Goal: Task Accomplishment & Management: Use online tool/utility

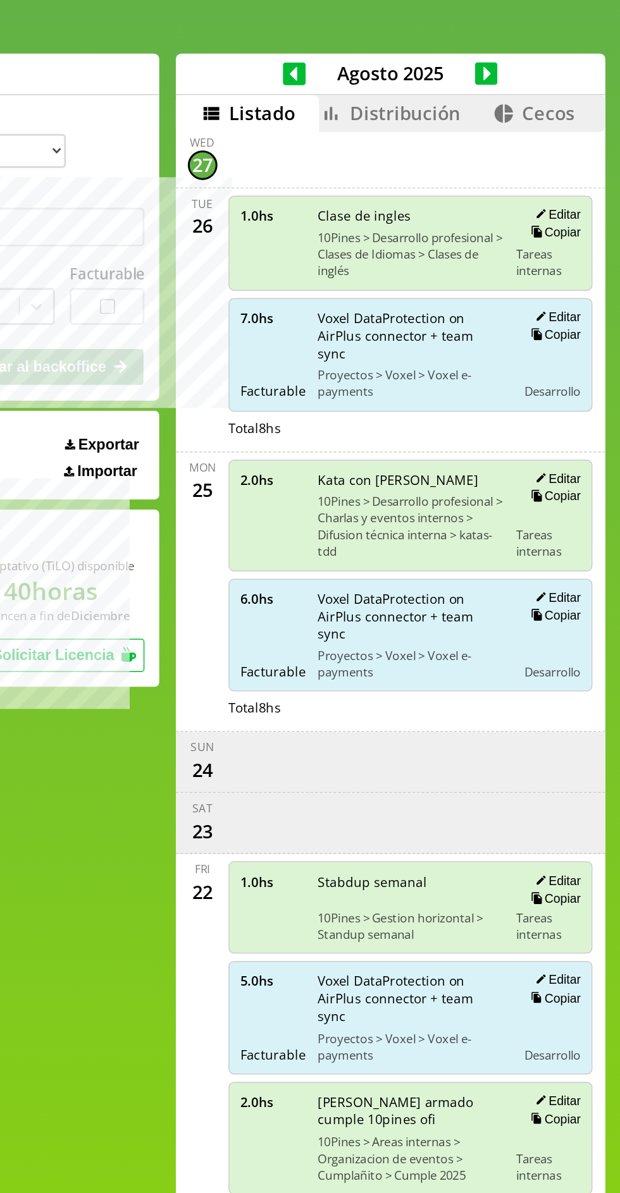
click at [579, 157] on button "Copiar" at bounding box center [573, 159] width 38 height 11
select select "**********"
type input "*"
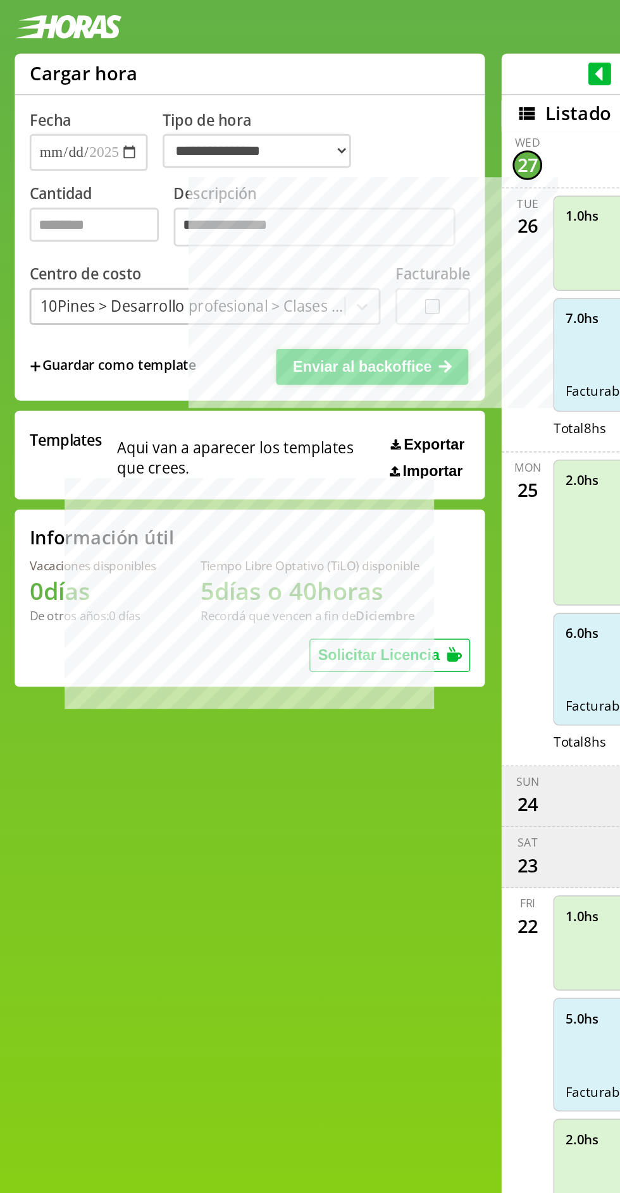
click at [255, 252] on icon at bounding box center [260, 251] width 10 height 8
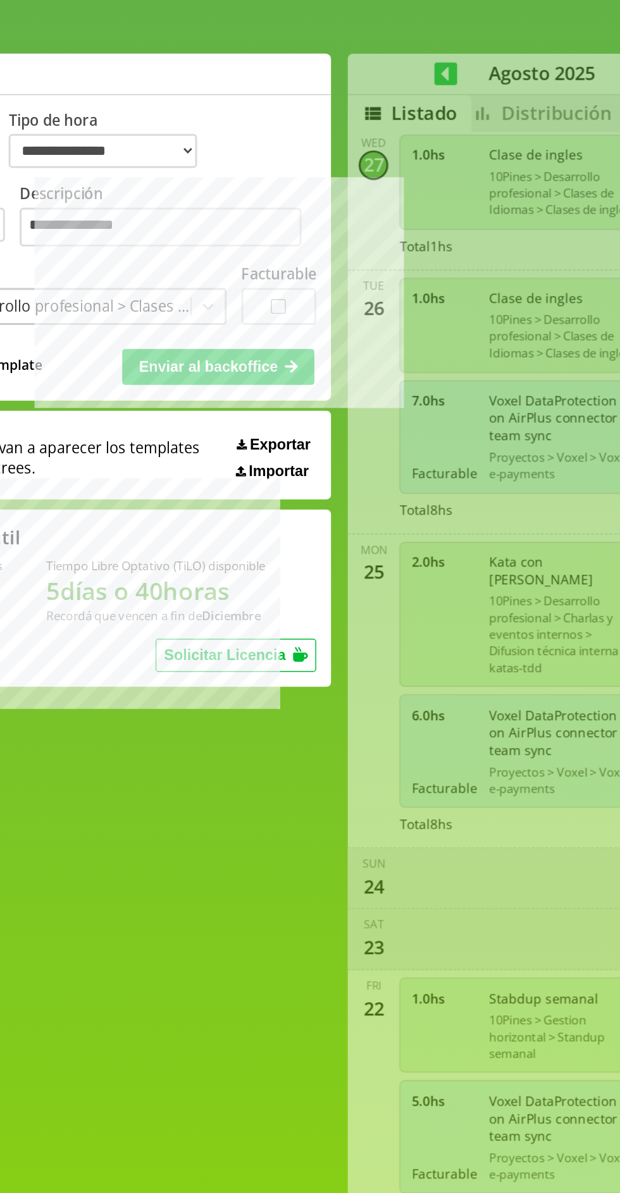
select select "**********"
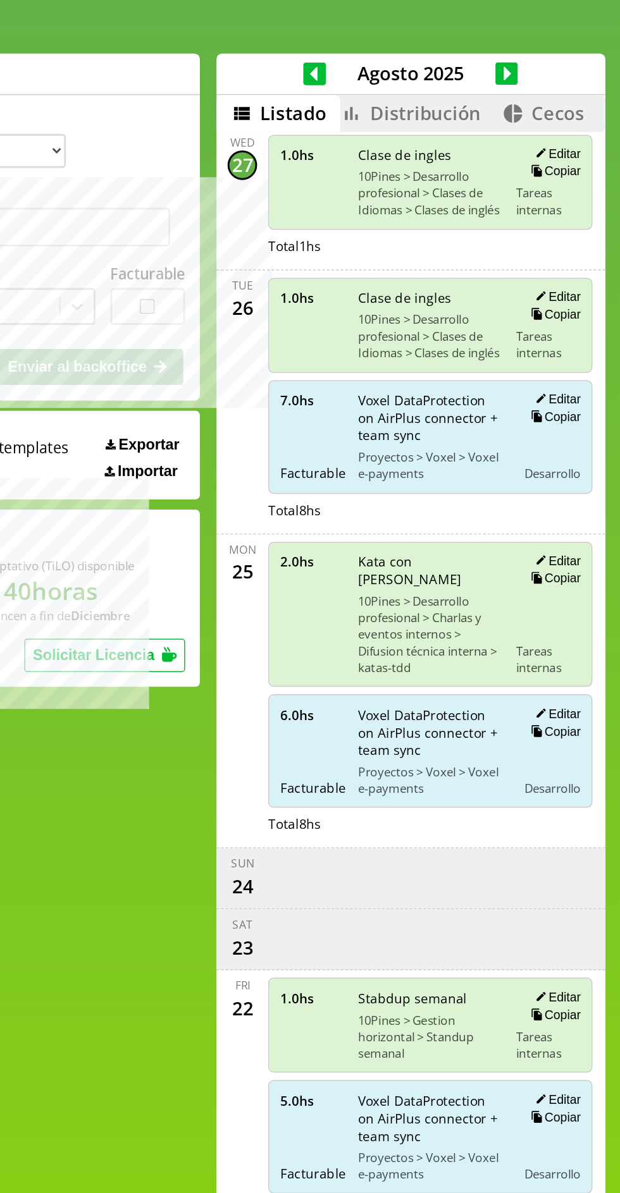
click at [580, 286] on button "Copiar" at bounding box center [573, 285] width 38 height 11
type input "*"
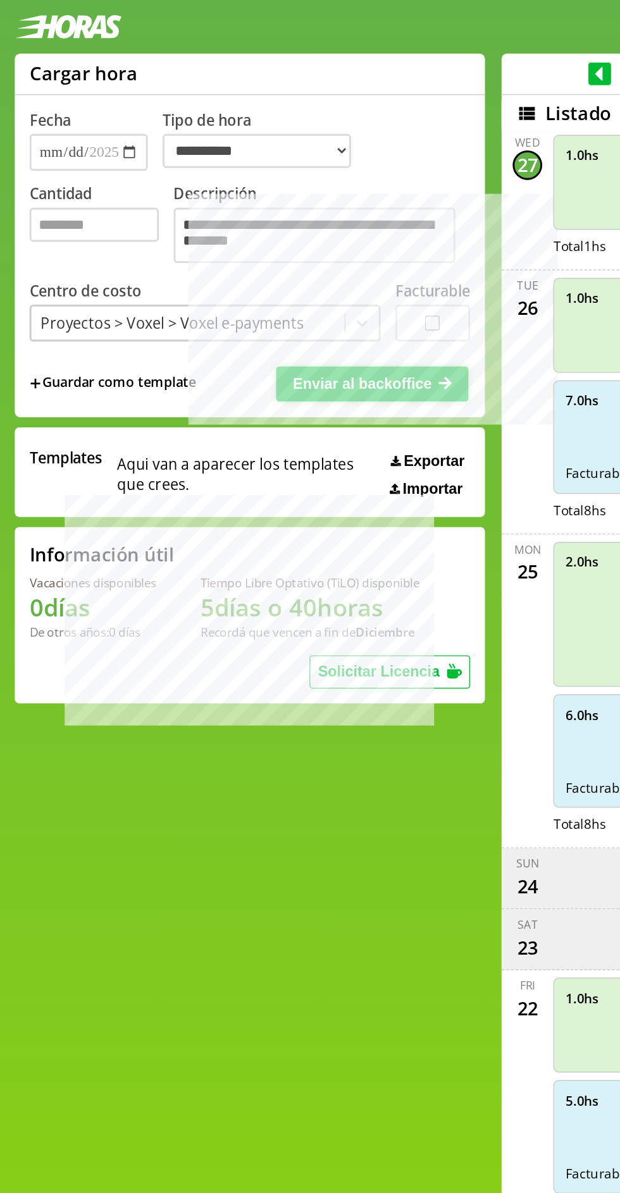
click at [265, 263] on span "Enviar al backoffice" at bounding box center [247, 262] width 95 height 11
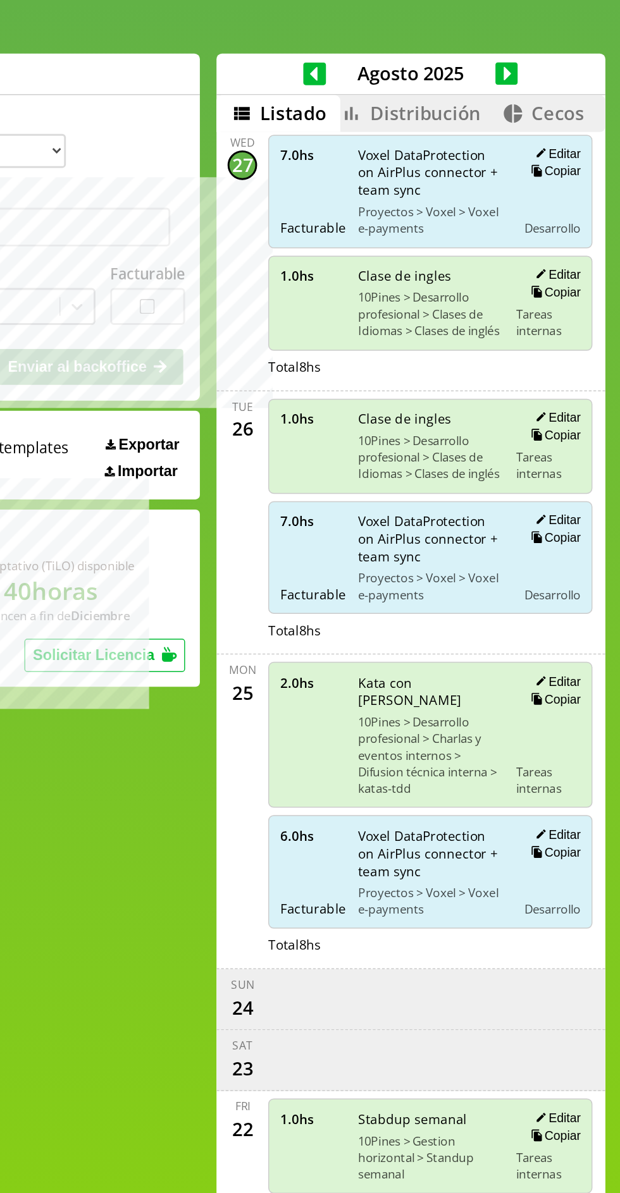
click at [588, 103] on button "Editar" at bounding box center [575, 105] width 35 height 11
type input "*"
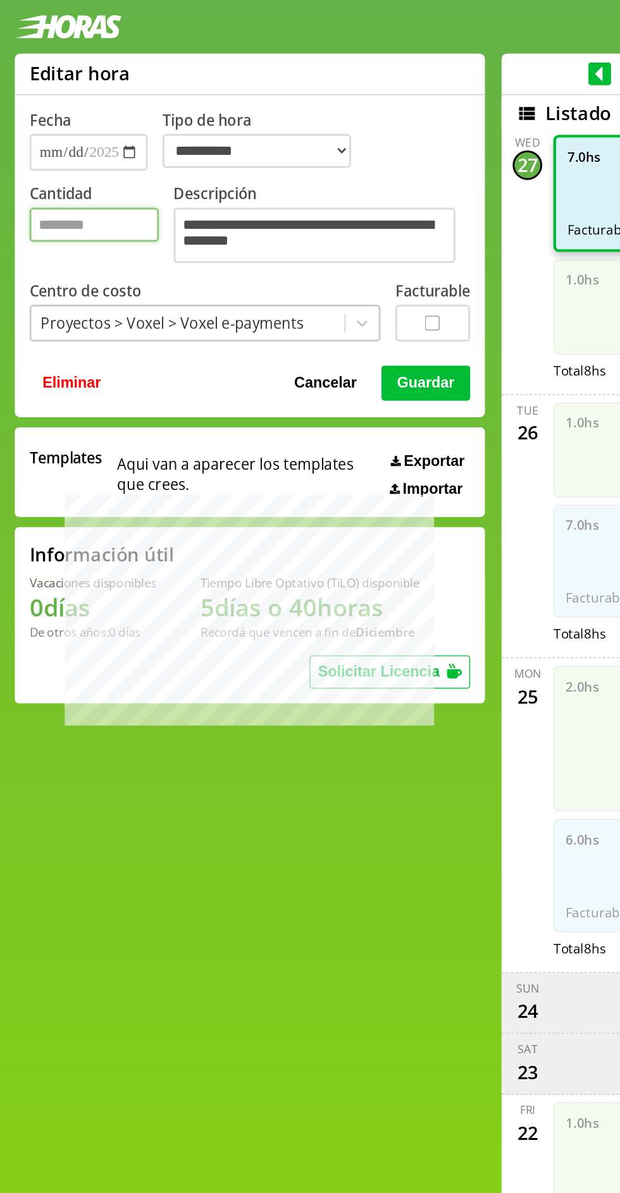
click at [47, 152] on input "*" at bounding box center [64, 153] width 89 height 23
type input "*"
click at [281, 267] on button "Guardar" at bounding box center [291, 262] width 61 height 24
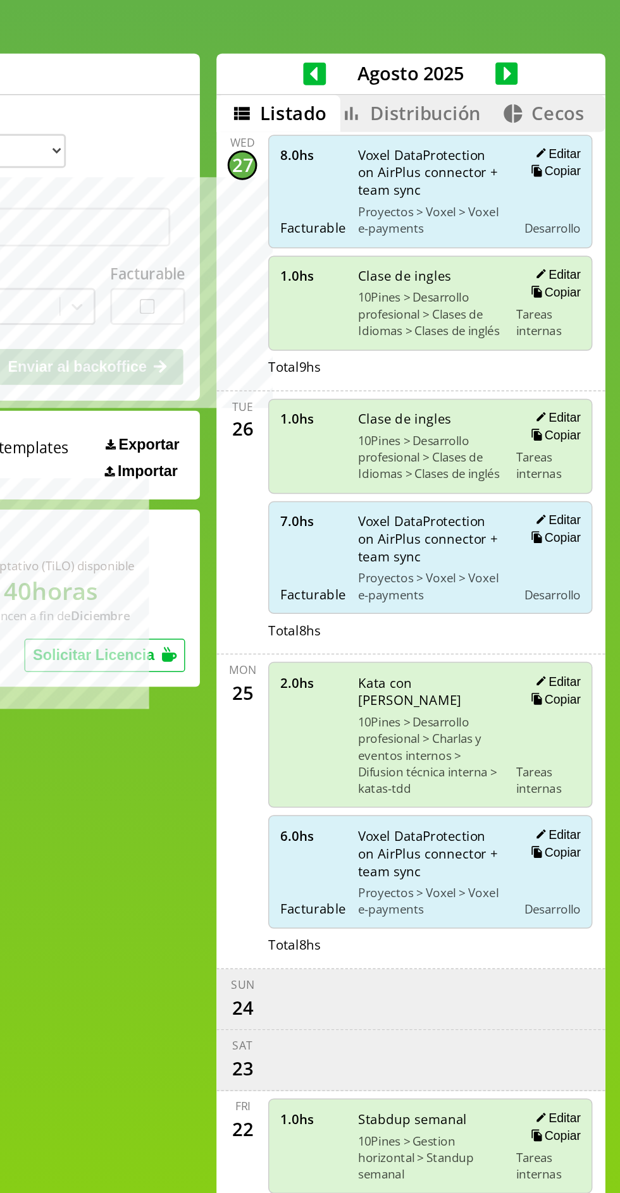
click at [564, 76] on span "Cecos" at bounding box center [577, 77] width 36 height 17
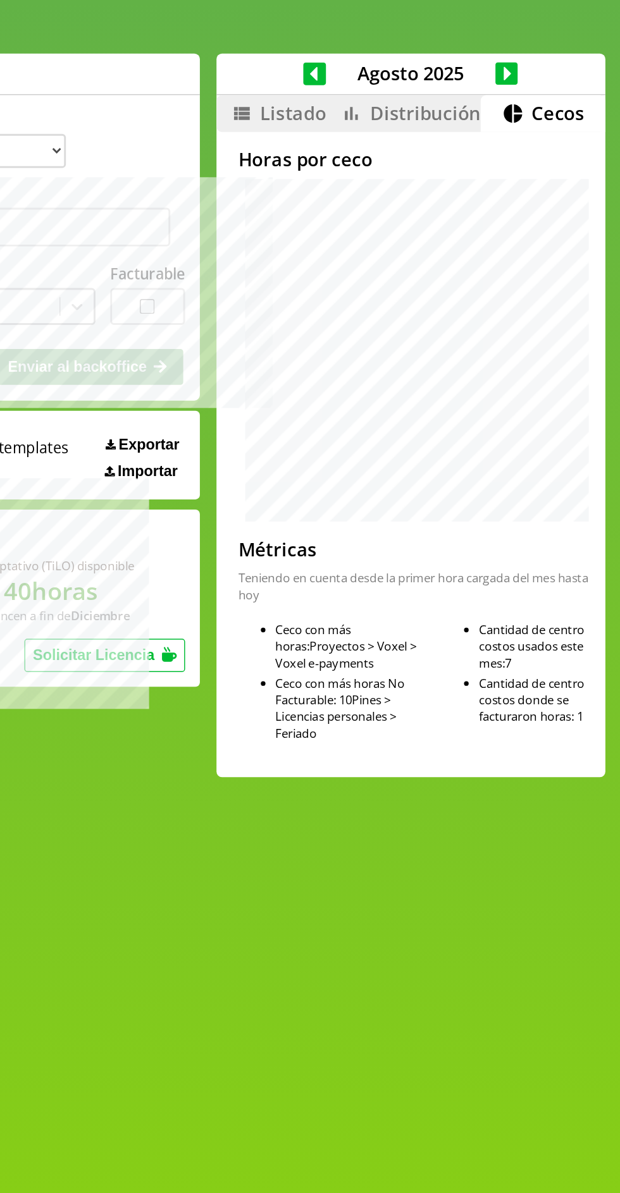
click at [470, 75] on span "Distribución" at bounding box center [486, 77] width 76 height 17
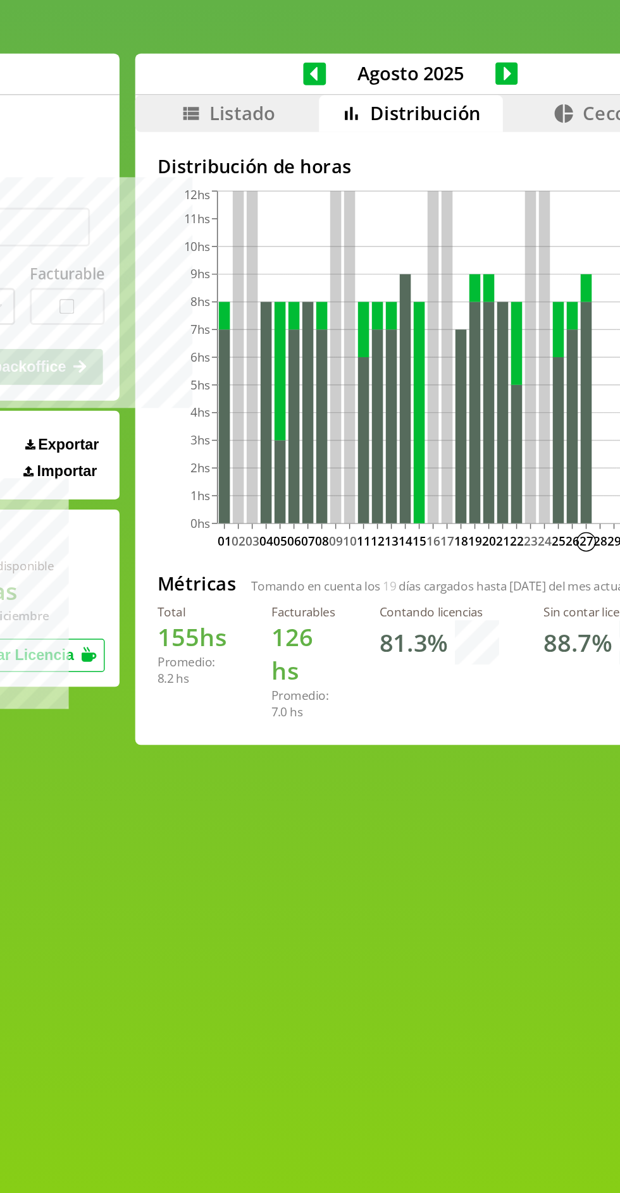
scroll to position [0, 36]
